Goal: Information Seeking & Learning: Learn about a topic

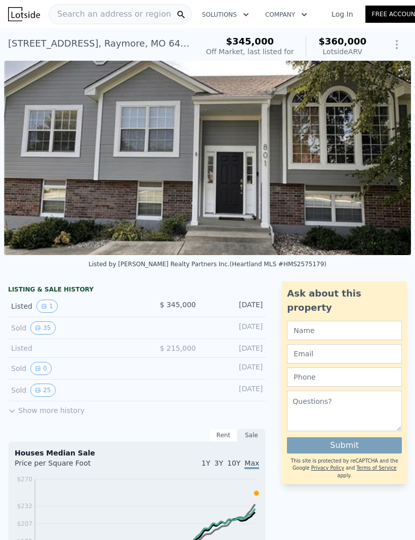
scroll to position [0, 232]
click at [124, 17] on span "Search an address or region" at bounding box center [110, 14] width 122 height 12
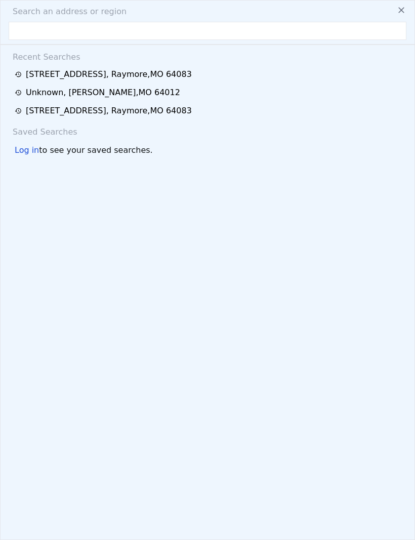
click at [104, 32] on input "text" at bounding box center [208, 31] width 398 height 18
type input "[STREET_ADDRESS]"
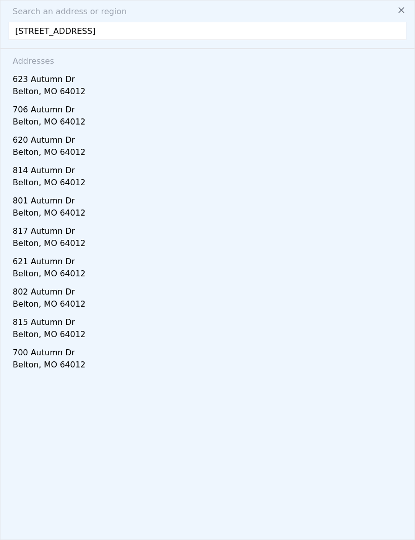
click at [52, 78] on div "623 Autumn Dr" at bounding box center [209, 77] width 393 height 16
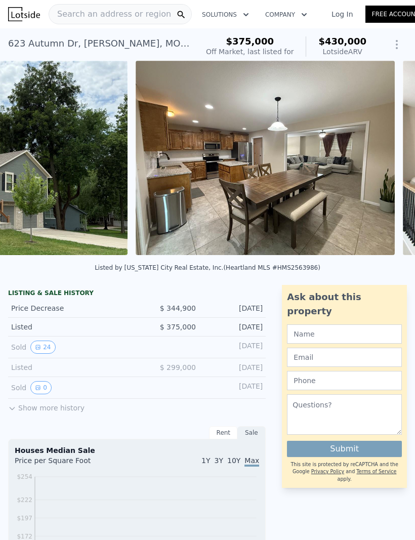
scroll to position [0, 499]
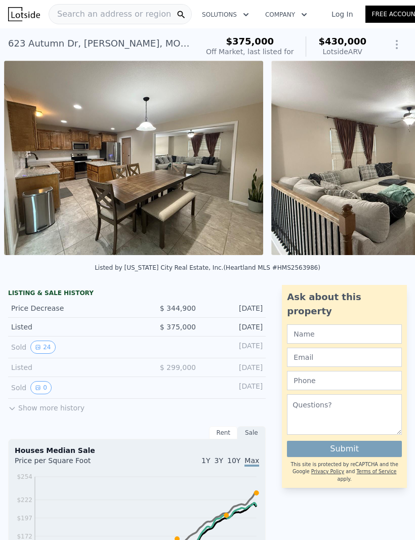
click at [47, 347] on button "24" at bounding box center [42, 346] width 25 height 13
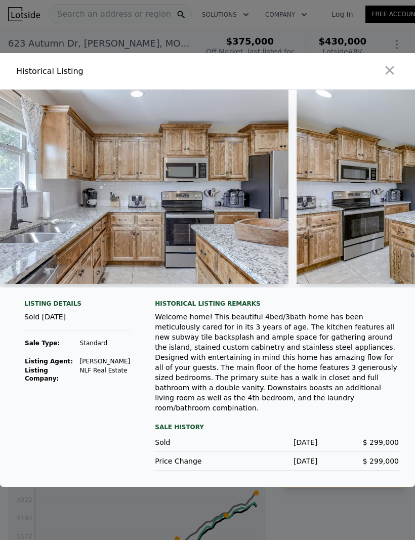
scroll to position [0, 926]
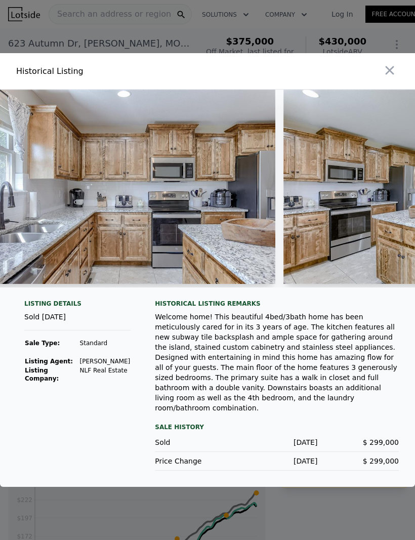
click at [197, 248] on img at bounding box center [129, 187] width 292 height 194
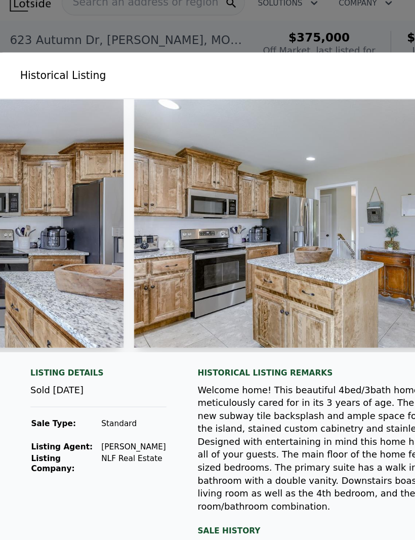
scroll to position [0, 1105]
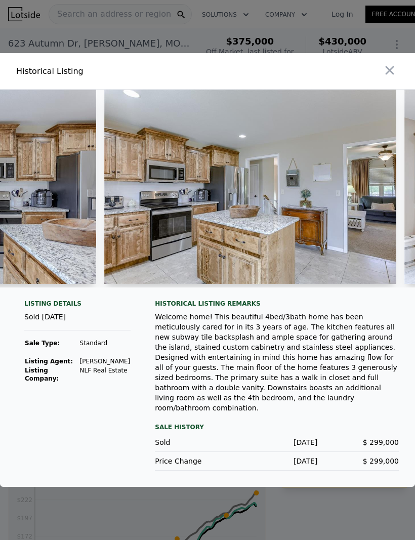
click at [396, 77] on icon "button" at bounding box center [389, 70] width 14 height 14
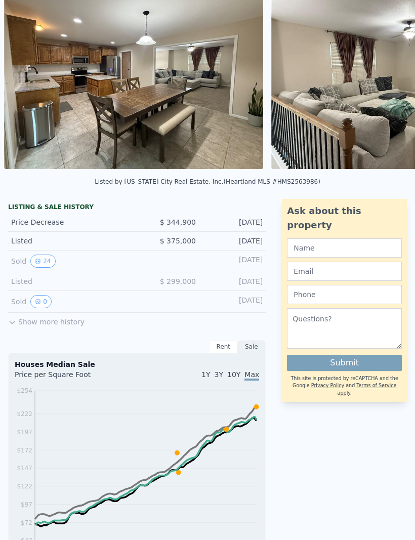
scroll to position [87, 0]
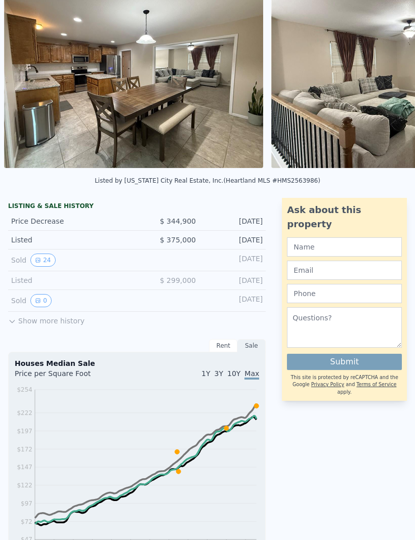
click at [45, 299] on button "0" at bounding box center [40, 300] width 21 height 13
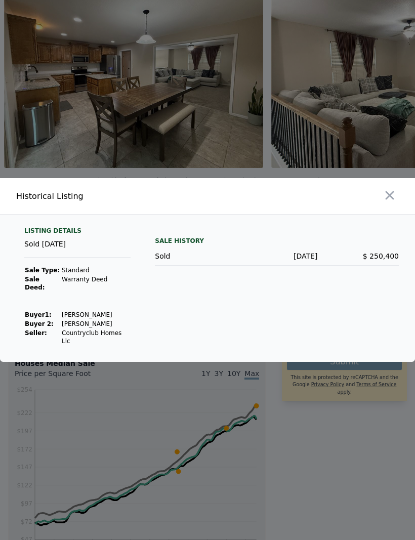
click at [389, 200] on icon "button" at bounding box center [389, 195] width 9 height 9
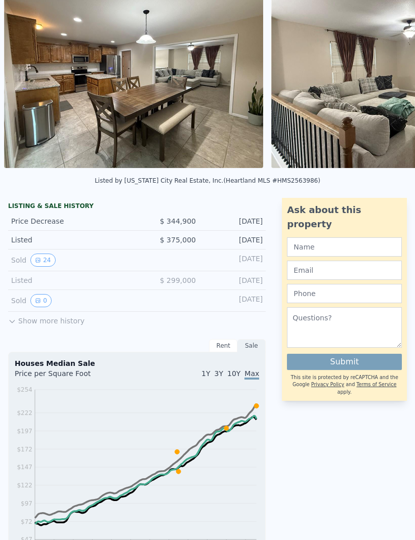
click at [62, 322] on button "Show more history" at bounding box center [46, 319] width 76 height 14
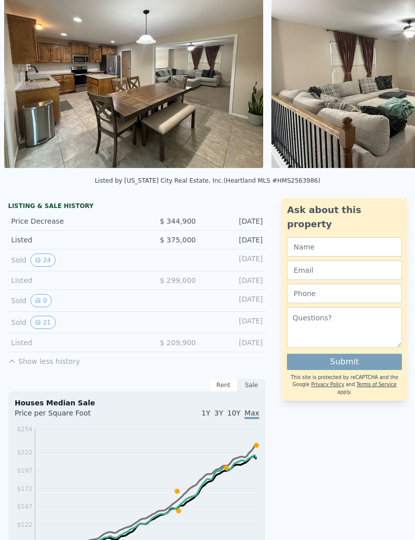
click at [41, 324] on icon "View historical data" at bounding box center [38, 322] width 6 height 6
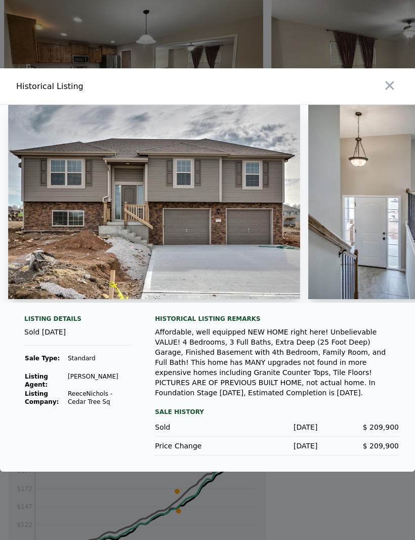
scroll to position [34, 0]
click at [396, 78] on icon "button" at bounding box center [389, 85] width 14 height 14
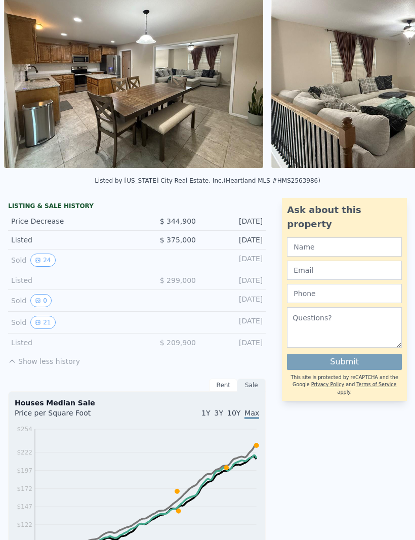
click at [42, 322] on button "21" at bounding box center [42, 322] width 25 height 13
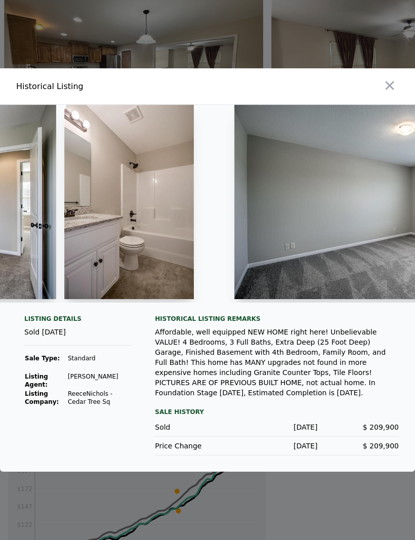
scroll to position [0, 0]
click at [394, 93] on icon "button" at bounding box center [389, 85] width 14 height 14
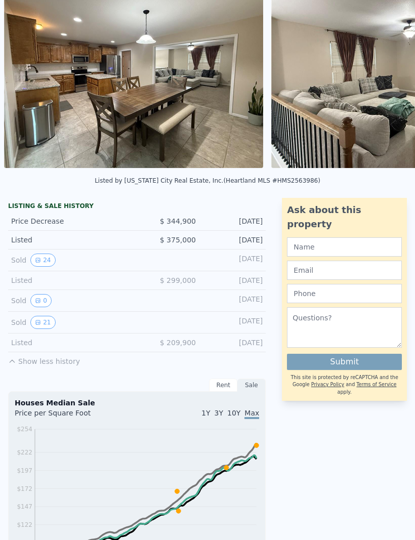
click at [48, 301] on button "0" at bounding box center [40, 300] width 21 height 13
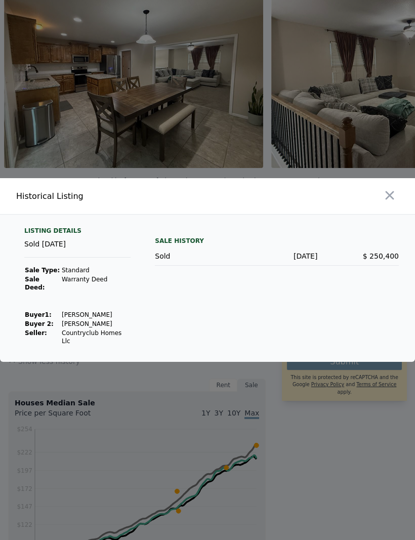
click at [396, 202] on icon "button" at bounding box center [389, 195] width 14 height 14
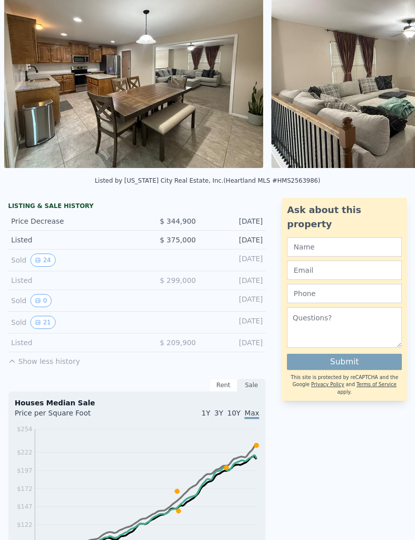
click at [50, 320] on button "21" at bounding box center [42, 322] width 25 height 13
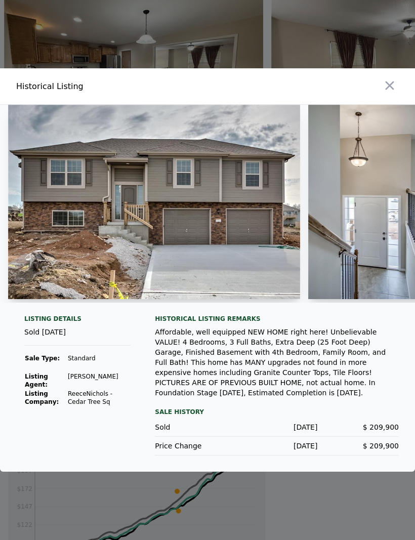
click at [394, 93] on icon "button" at bounding box center [389, 85] width 14 height 14
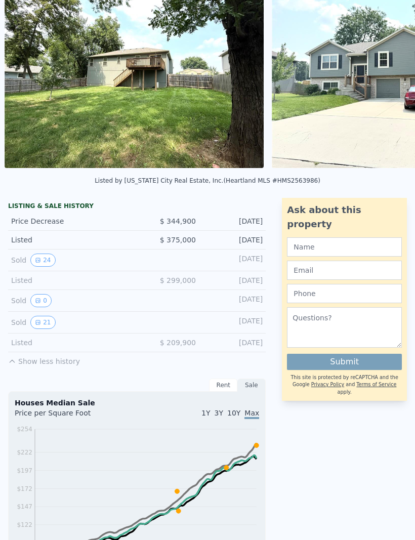
scroll to position [0, 1300]
click at [46, 323] on button "21" at bounding box center [42, 322] width 25 height 13
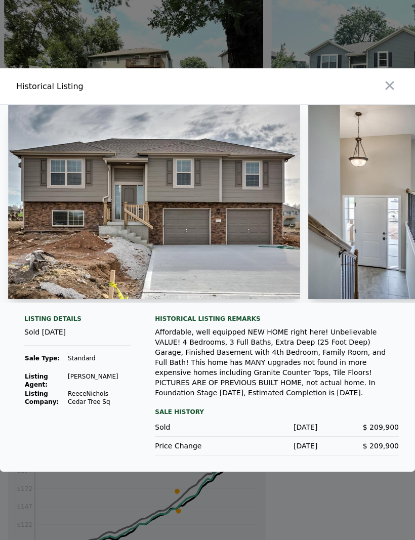
scroll to position [6, 0]
click at [393, 93] on icon "button" at bounding box center [389, 85] width 14 height 14
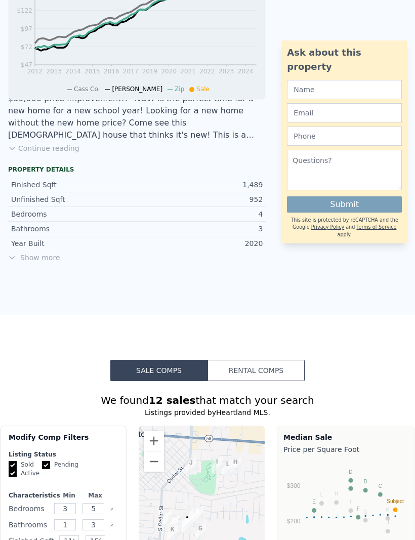
scroll to position [601, 0]
click at [38, 257] on span "Show more" at bounding box center [136, 257] width 257 height 10
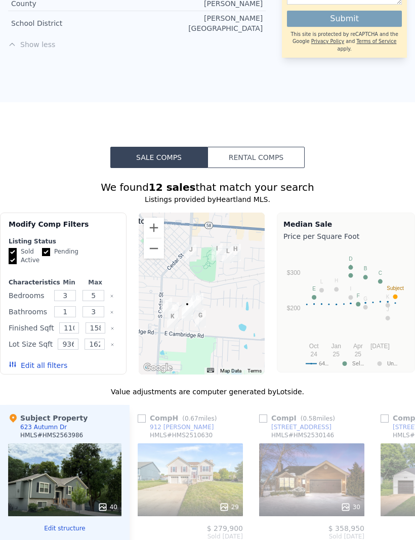
scroll to position [1028, 0]
click at [17, 247] on label "Sold" at bounding box center [21, 251] width 25 height 9
click at [17, 248] on input "Sold" at bounding box center [13, 252] width 8 height 8
checkbox input "false"
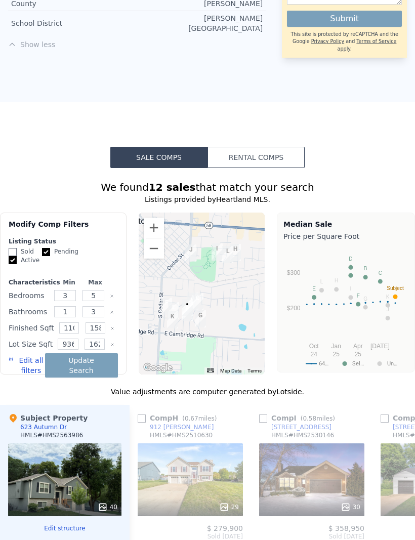
click at [87, 360] on button "Update Search" at bounding box center [81, 365] width 73 height 24
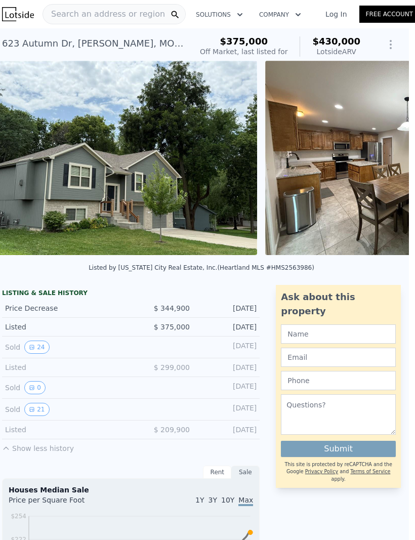
scroll to position [0, 6]
